Goal: Information Seeking & Learning: Find specific fact

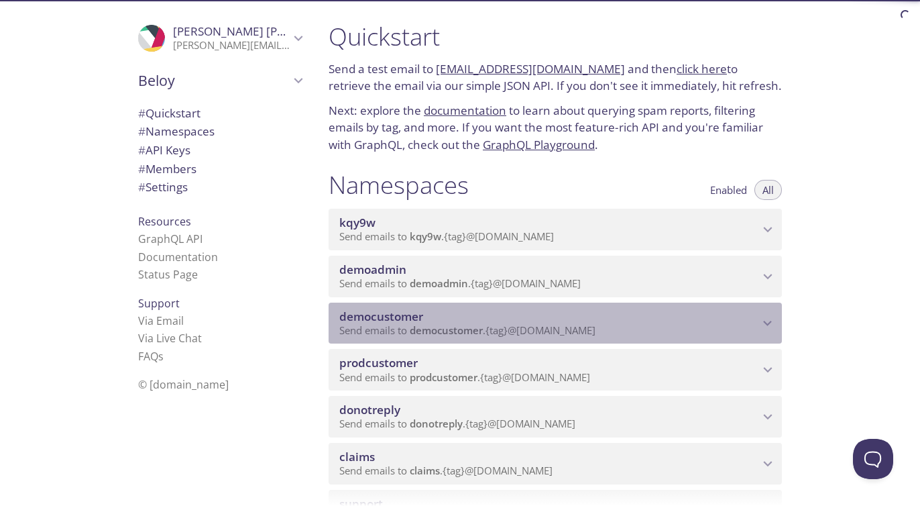
click at [434, 313] on span "democustomer" at bounding box center [549, 316] width 420 height 15
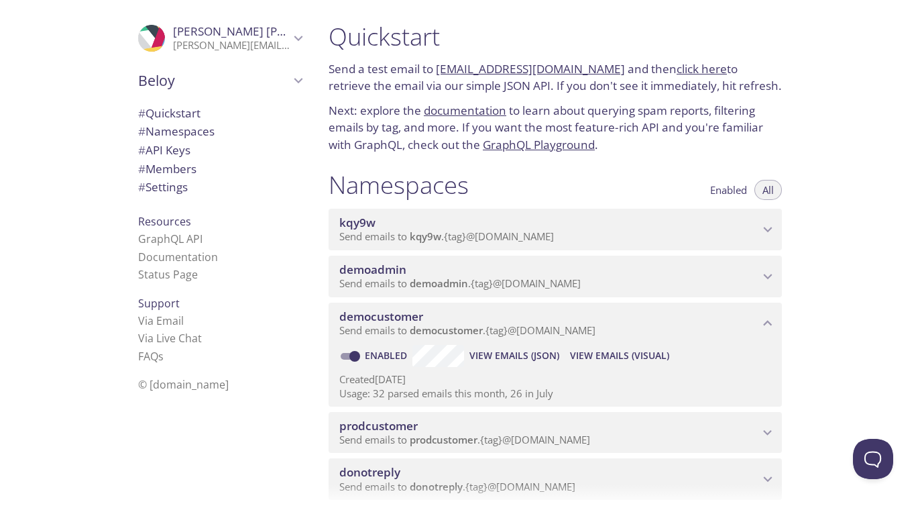
click at [608, 360] on span "View Emails (Visual)" at bounding box center [619, 356] width 99 height 16
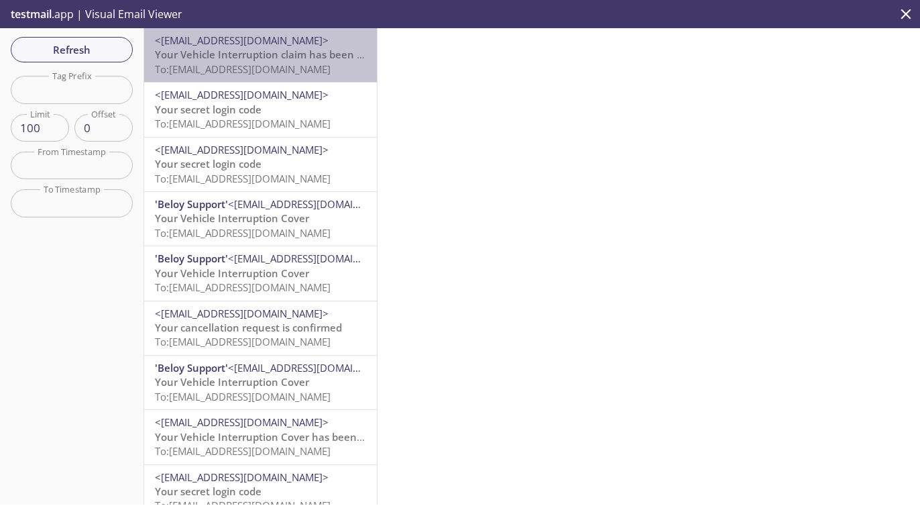
click at [236, 55] on span "Your Vehicle Interruption claim has been declined" at bounding box center [276, 54] width 243 height 13
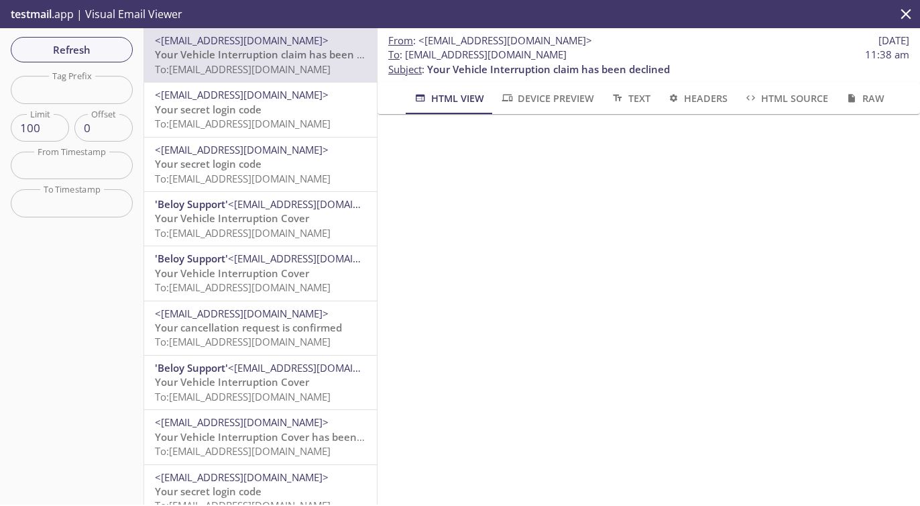
drag, startPoint x: 407, startPoint y: 55, endPoint x: 723, endPoint y: 54, distance: 315.3
click at [723, 54] on span "To : [EMAIL_ADDRESS][DOMAIN_NAME] 11:38 am" at bounding box center [648, 55] width 521 height 14
copy span "[EMAIL_ADDRESS][DOMAIN_NAME]"
click at [89, 40] on button "Refresh" at bounding box center [72, 49] width 122 height 25
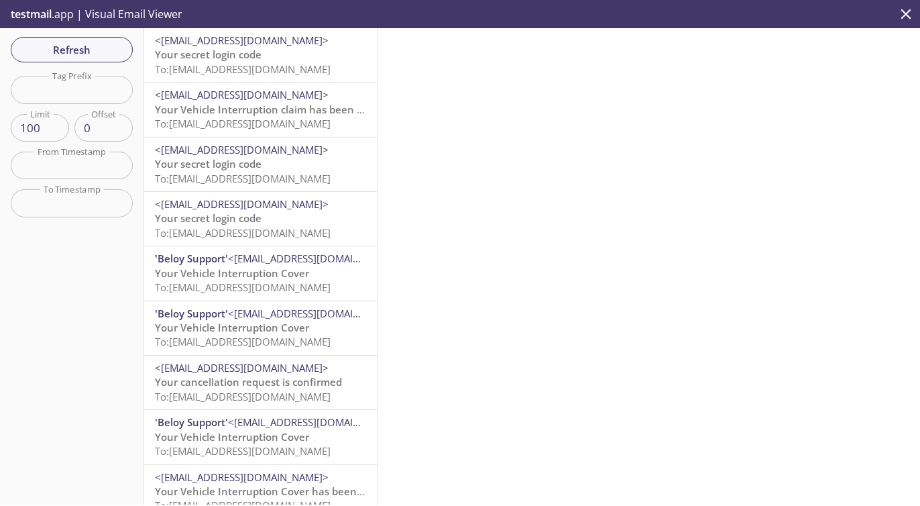
click at [244, 69] on span "To: [EMAIL_ADDRESS][DOMAIN_NAME]" at bounding box center [243, 68] width 176 height 13
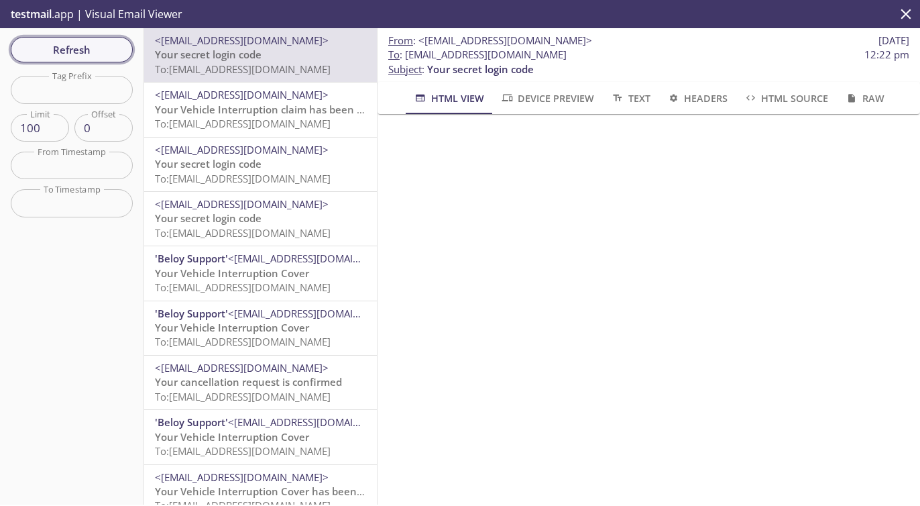
click at [102, 44] on span "Refresh" at bounding box center [71, 49] width 101 height 17
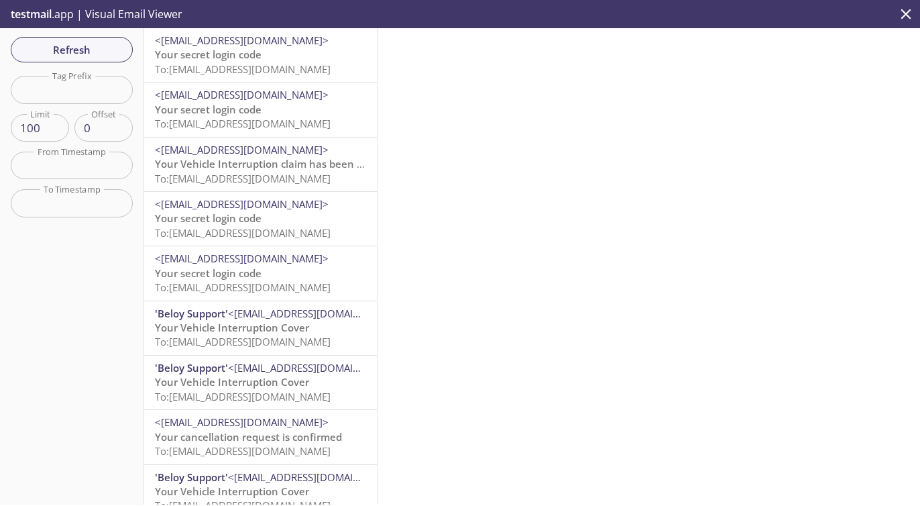
click at [260, 67] on span "To: [EMAIL_ADDRESS][DOMAIN_NAME]" at bounding box center [243, 68] width 176 height 13
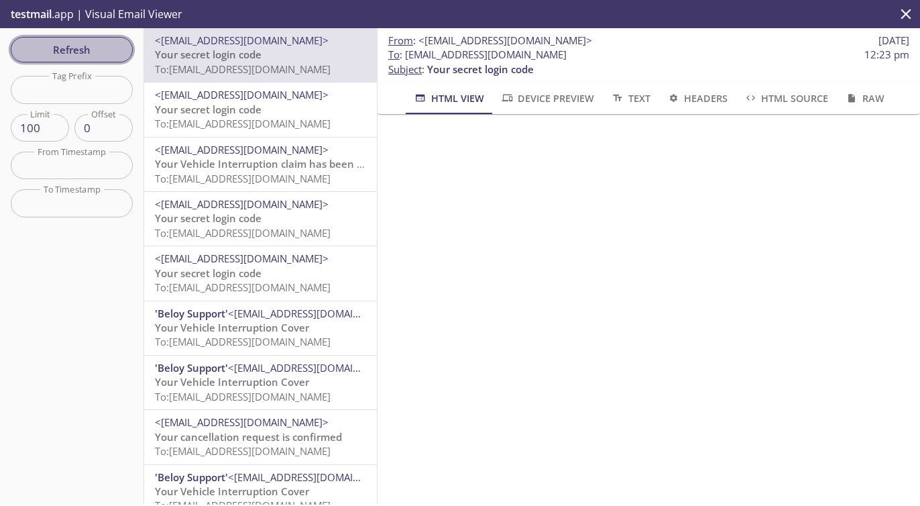
click at [96, 41] on span "Refresh" at bounding box center [71, 49] width 101 height 17
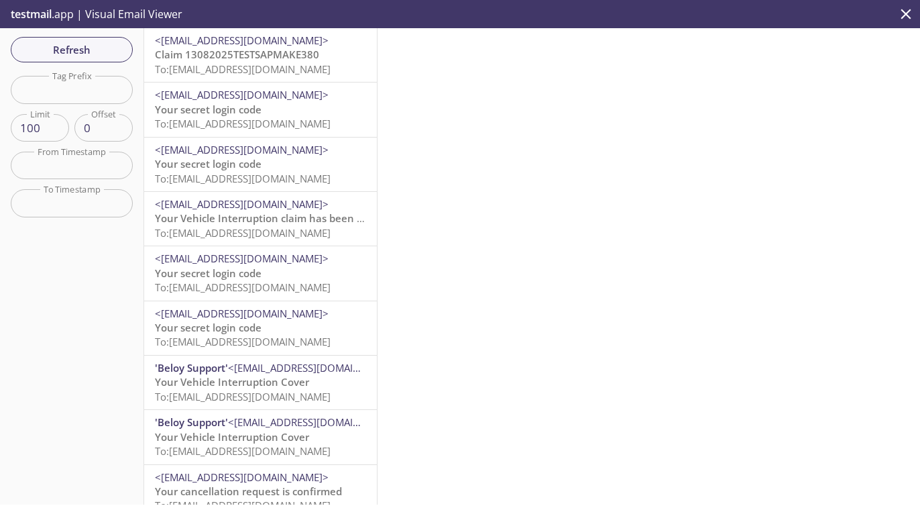
click at [272, 62] on span "To: [EMAIL_ADDRESS][DOMAIN_NAME]" at bounding box center [243, 68] width 176 height 13
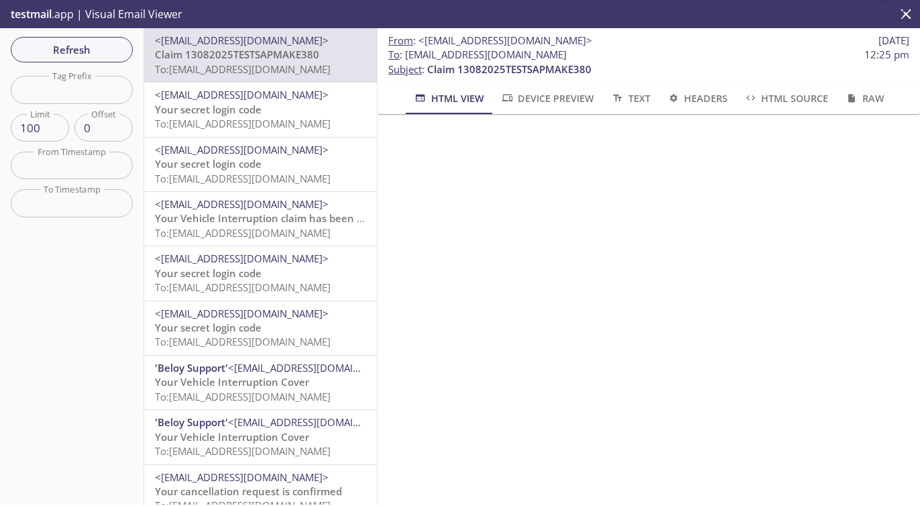
scroll to position [543, 0]
click at [89, 50] on span "Refresh" at bounding box center [71, 49] width 101 height 17
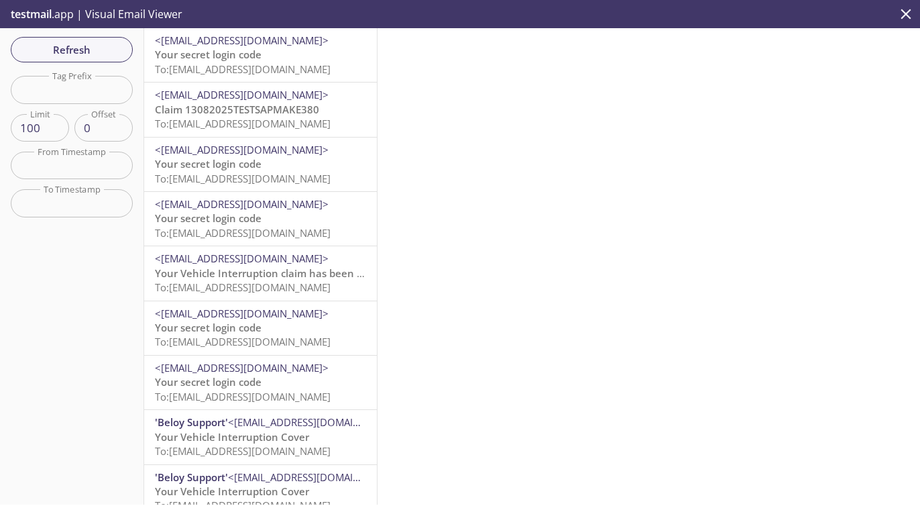
click at [259, 65] on span "To: [EMAIL_ADDRESS][DOMAIN_NAME]" at bounding box center [243, 68] width 176 height 13
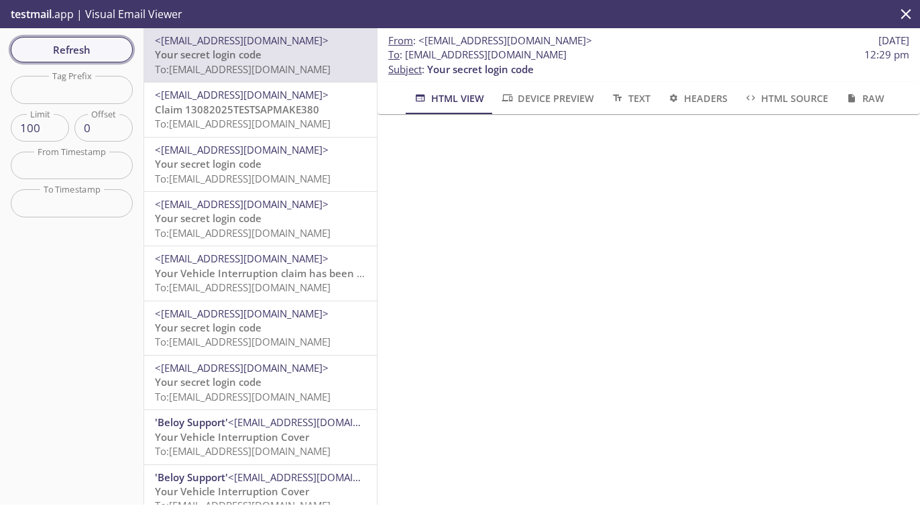
click at [103, 52] on span "Refresh" at bounding box center [71, 49] width 101 height 17
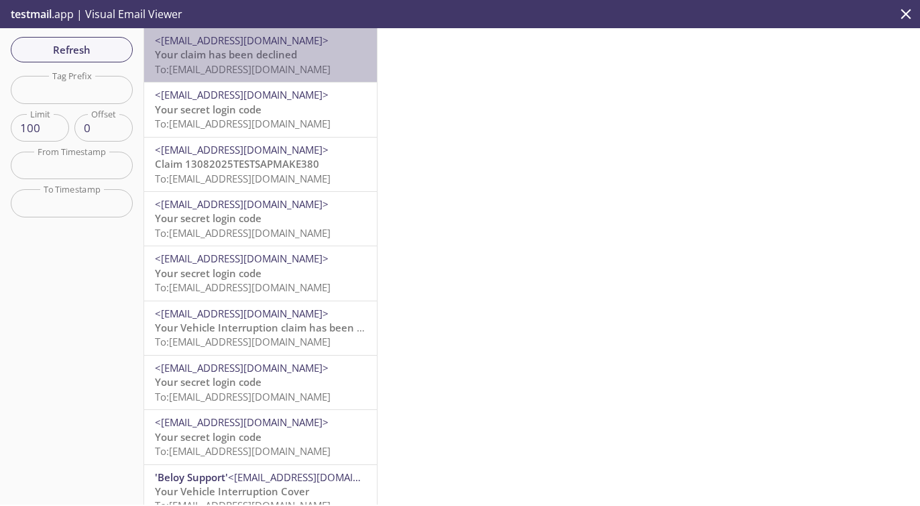
click at [274, 77] on div "<[EMAIL_ADDRESS][DOMAIN_NAME]> Your claim has been declined To: [EMAIL_ADDRESS]…" at bounding box center [260, 55] width 233 height 54
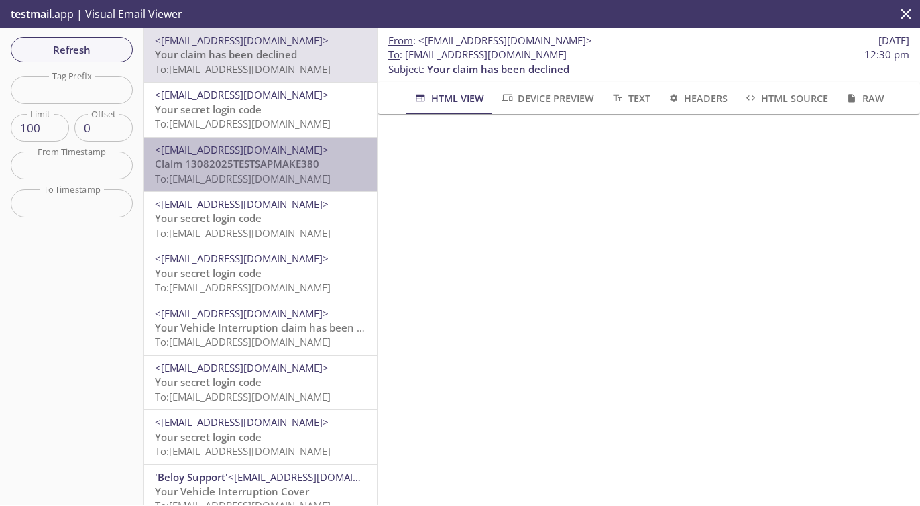
click at [176, 176] on span "To: [EMAIL_ADDRESS][DOMAIN_NAME]" at bounding box center [243, 178] width 176 height 13
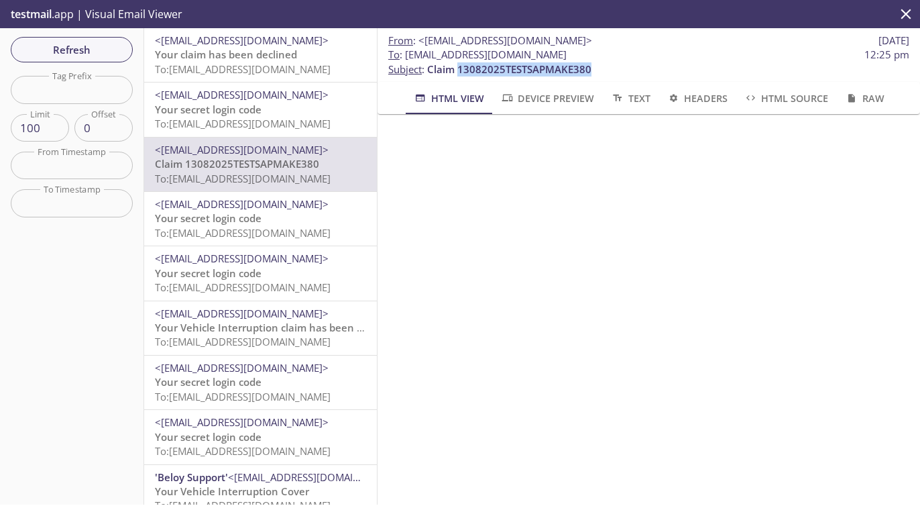
drag, startPoint x: 460, startPoint y: 71, endPoint x: 687, endPoint y: 74, distance: 227.4
click at [687, 74] on p "To : [EMAIL_ADDRESS][DOMAIN_NAME] 12:25 pm Subject : Claim 13082025TESTSAPMAKE3…" at bounding box center [648, 62] width 521 height 29
copy span "13082025TESTSAPMAKE380"
